Goal: Check status: Check status

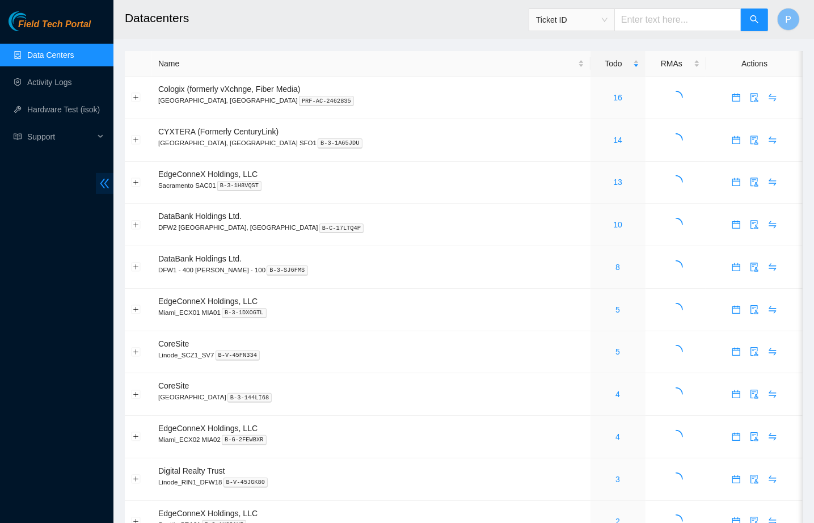
click at [104, 178] on icon "double-left" at bounding box center [105, 184] width 12 height 12
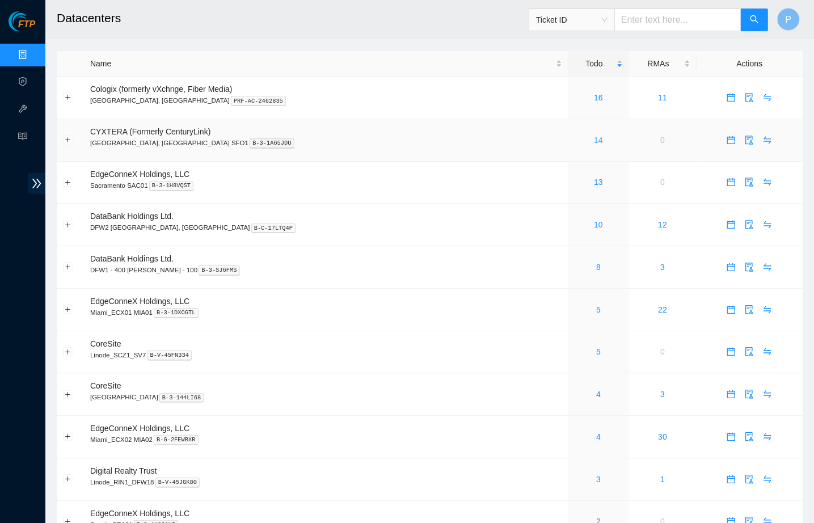
click at [594, 138] on link "14" at bounding box center [598, 140] width 9 height 9
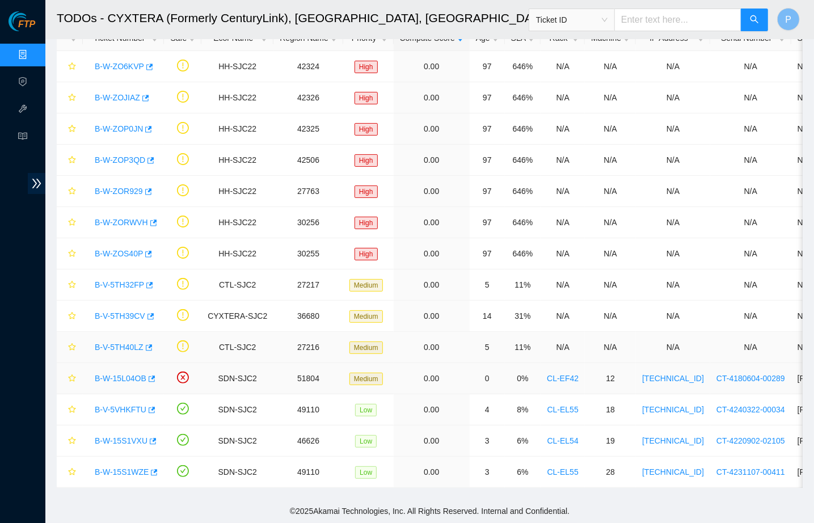
scroll to position [70, 0]
click at [121, 375] on link "B-W-15L04OB" at bounding box center [121, 378] width 52 height 9
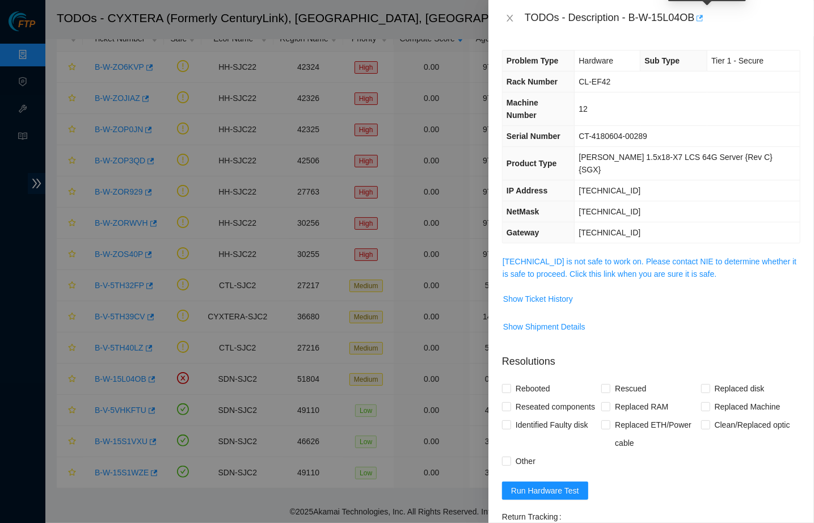
click at [704, 21] on icon "button" at bounding box center [700, 18] width 7 height 6
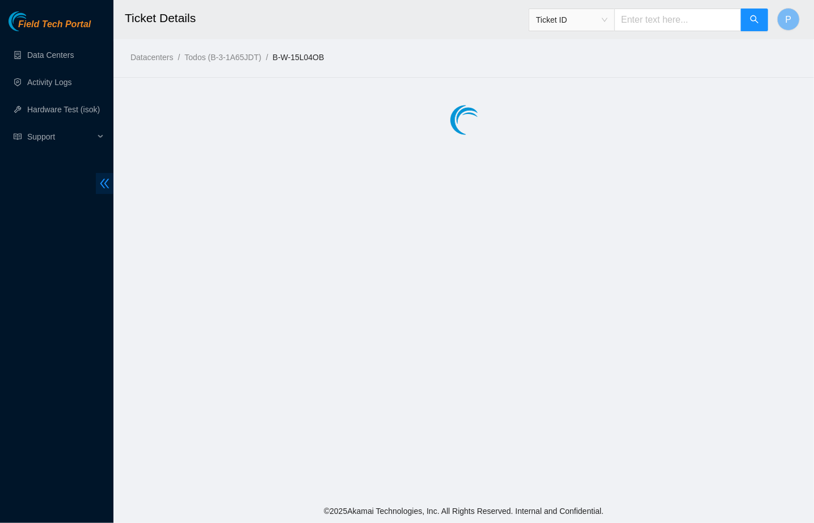
click at [104, 178] on icon "double-left" at bounding box center [105, 184] width 12 height 12
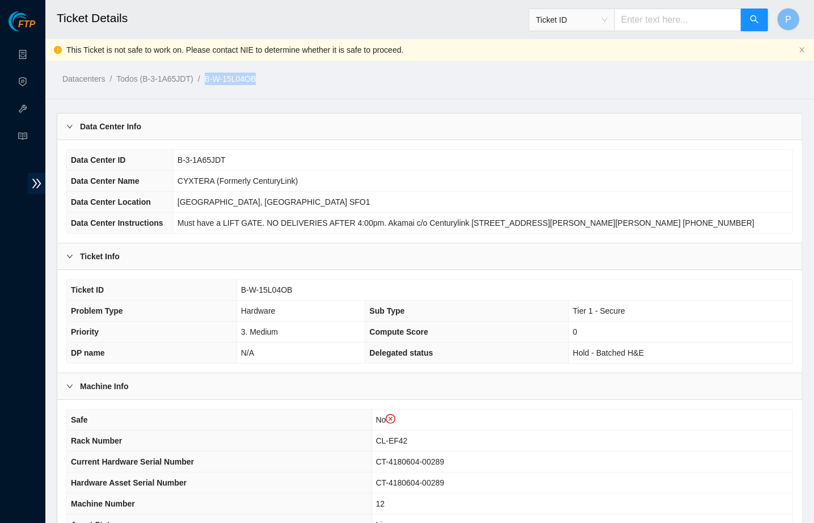
drag, startPoint x: 289, startPoint y: 74, endPoint x: 217, endPoint y: 74, distance: 72.0
click at [217, 74] on ol "Datacenters / Todos (B-3-1A65JDT) / B-W-15L04OB /" at bounding box center [341, 79] width 559 height 12
drag, startPoint x: 310, startPoint y: 284, endPoint x: 235, endPoint y: 283, distance: 75.4
click at [235, 283] on tr "Ticket ID B-W-15L04OB" at bounding box center [429, 290] width 725 height 21
click at [242, 285] on span "B-W-15L04OB" at bounding box center [267, 289] width 52 height 9
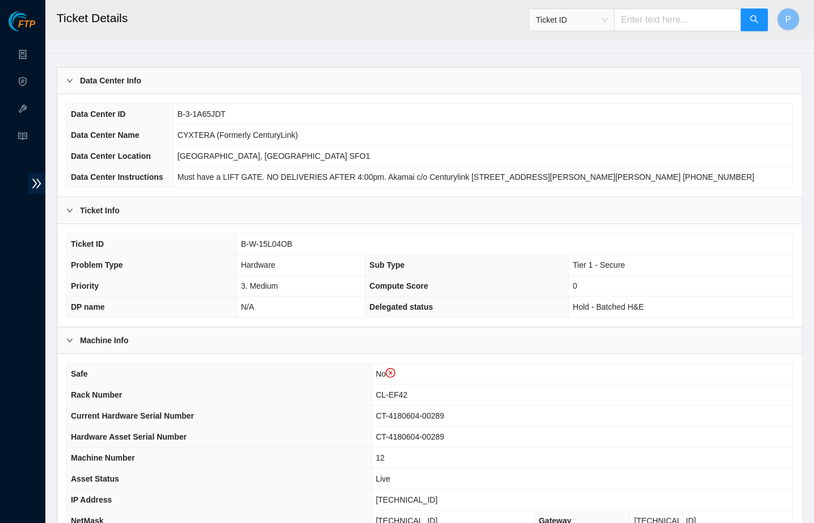
scroll to position [51, 0]
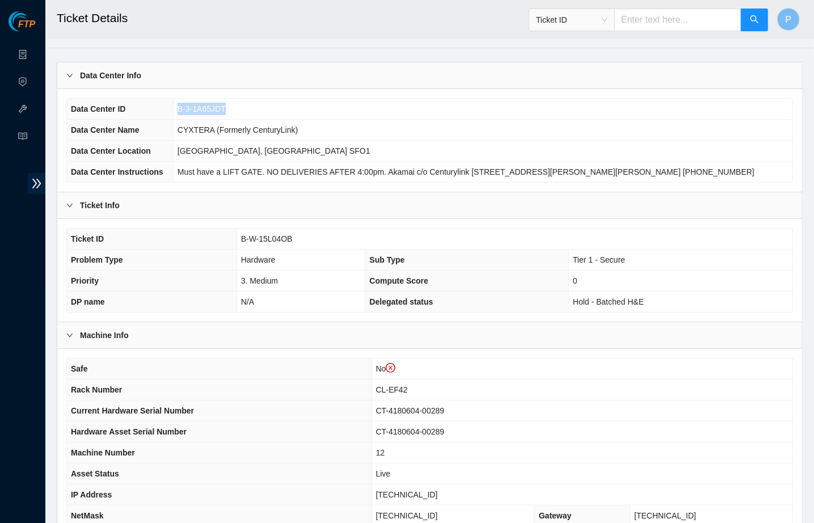
drag, startPoint x: 244, startPoint y: 107, endPoint x: 182, endPoint y: 107, distance: 61.8
click at [182, 107] on td "B-3-1A65JDT" at bounding box center [482, 109] width 619 height 21
copy span "B-3-1A65JDT"
click at [277, 111] on td "B-3-1A65JDT" at bounding box center [482, 109] width 619 height 21
